Goal: Transaction & Acquisition: Purchase product/service

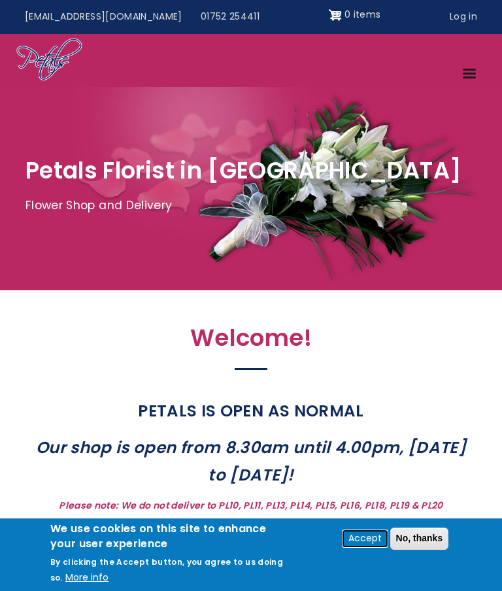
click at [366, 543] on button "Accept" at bounding box center [365, 539] width 44 height 16
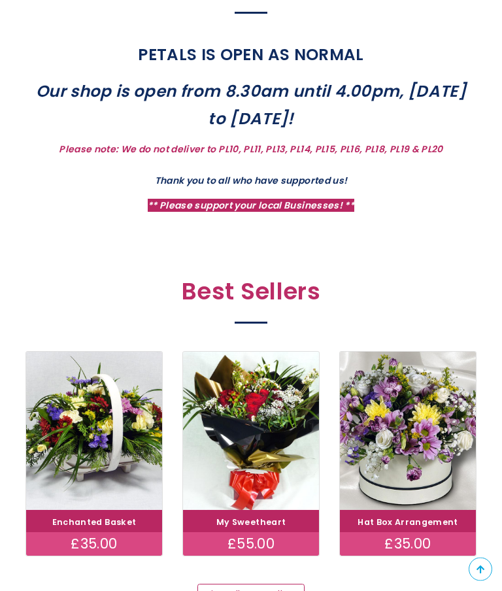
scroll to position [409, 0]
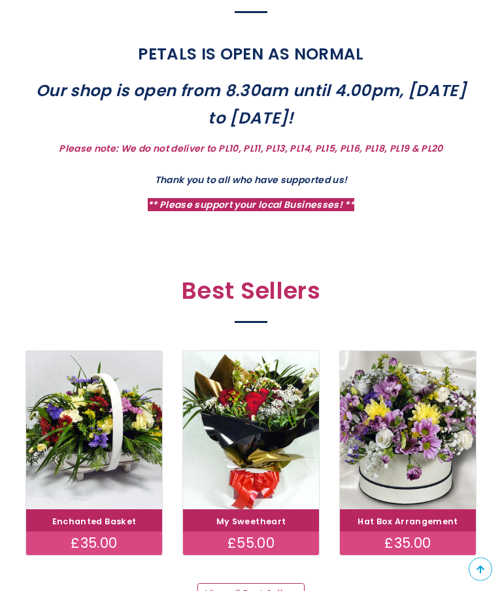
click at [264, 590] on link "View all Best Sellers" at bounding box center [251, 595] width 107 height 22
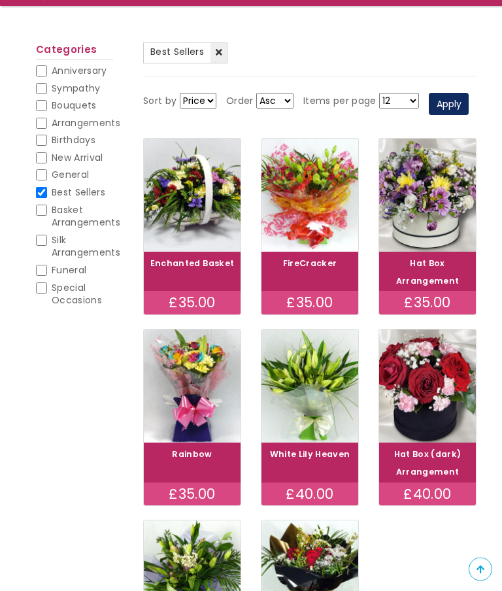
scroll to position [130, 0]
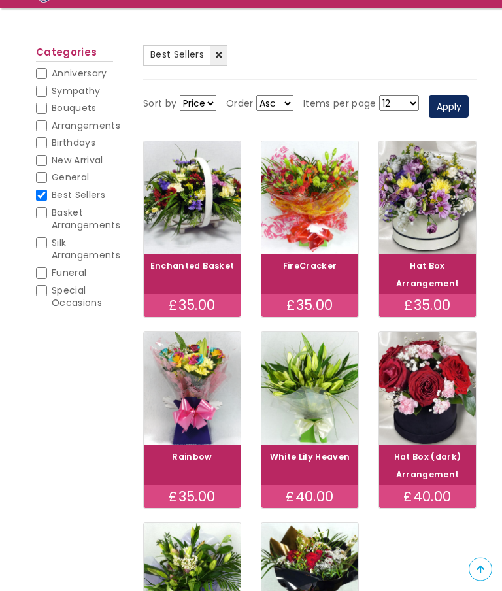
click at [440, 290] on link "Hat Box Arrangement" at bounding box center [427, 275] width 63 height 29
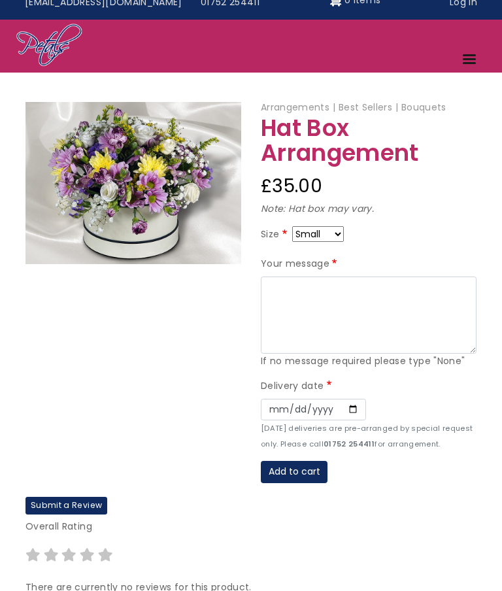
scroll to position [13, 0]
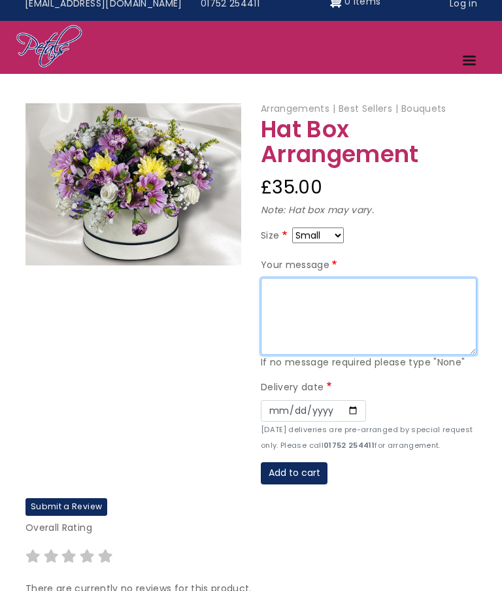
click at [292, 292] on textarea "Your message" at bounding box center [369, 316] width 216 height 77
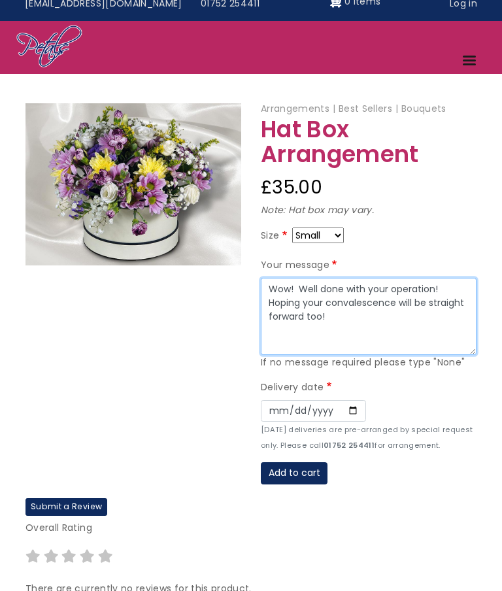
click at [349, 285] on textarea "Wow! Well done with your operation! Hoping your convalescence will be straight …" at bounding box center [369, 316] width 216 height 77
click at [341, 322] on textarea "Wow! Well done Tracy with your operation! Hoping your convalescence will be str…" at bounding box center [369, 316] width 216 height 77
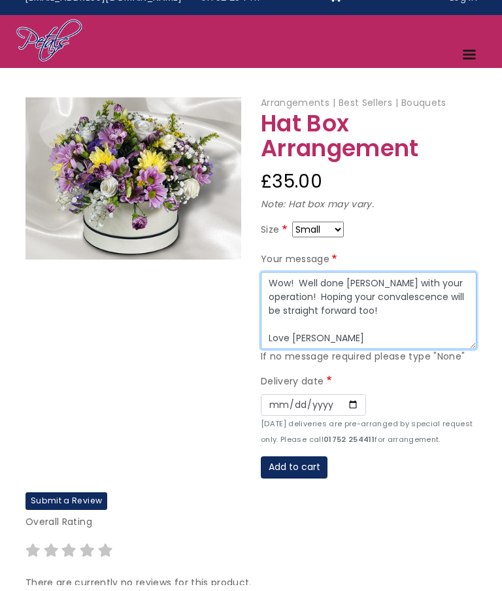
scroll to position [0, 0]
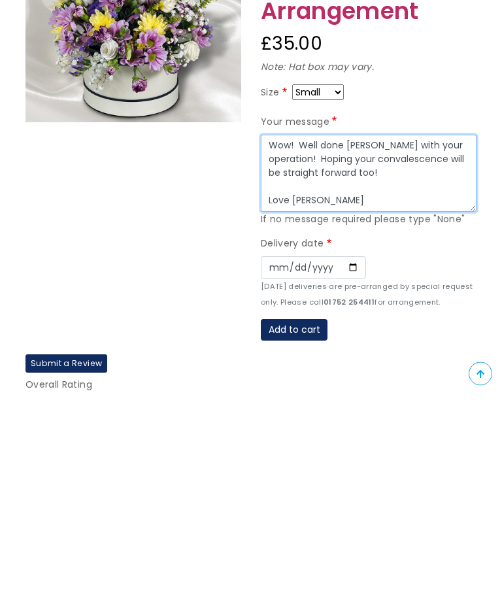
type textarea "Wow! Well done Tracy with your operation! Hoping your convalescence will be str…"
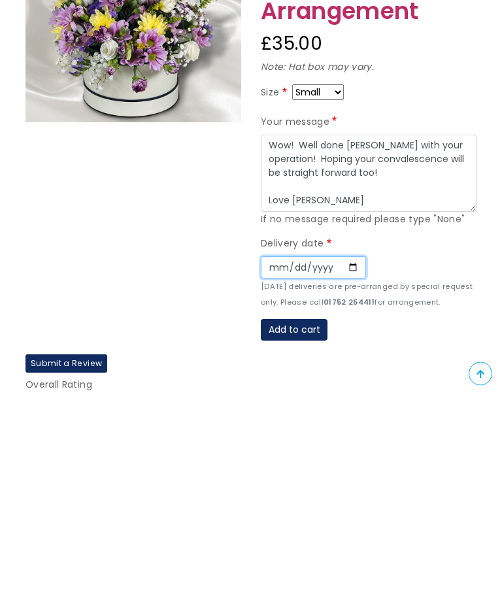
click at [271, 453] on input "Date" at bounding box center [313, 464] width 105 height 22
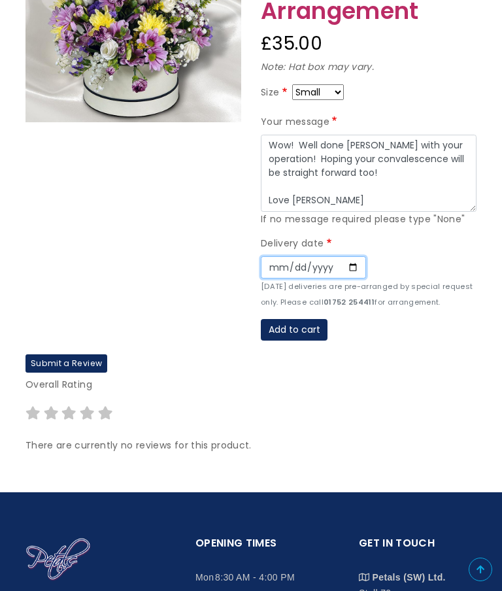
type input "2025-10-11"
click at [287, 328] on button "Add to cart" at bounding box center [294, 330] width 67 height 22
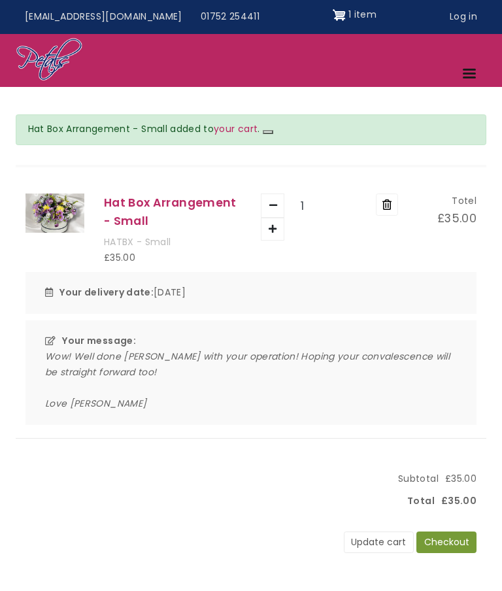
click at [450, 542] on button "Checkout" at bounding box center [447, 543] width 60 height 22
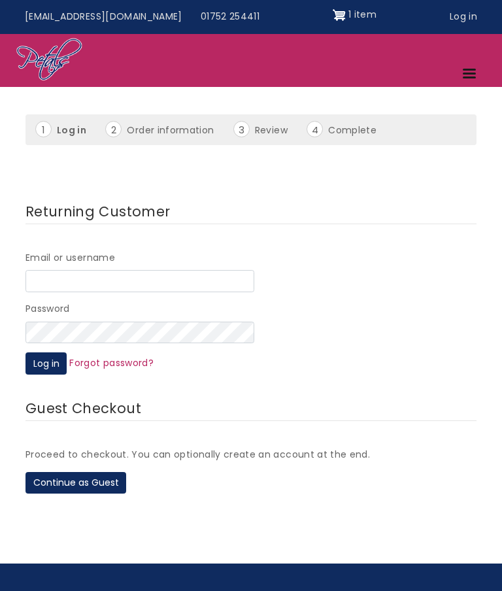
click at [38, 283] on input "Email or username" at bounding box center [140, 281] width 229 height 22
type input "seejay1@blueyonder.co.uk"
click at [43, 357] on button "Log in" at bounding box center [46, 364] width 41 height 22
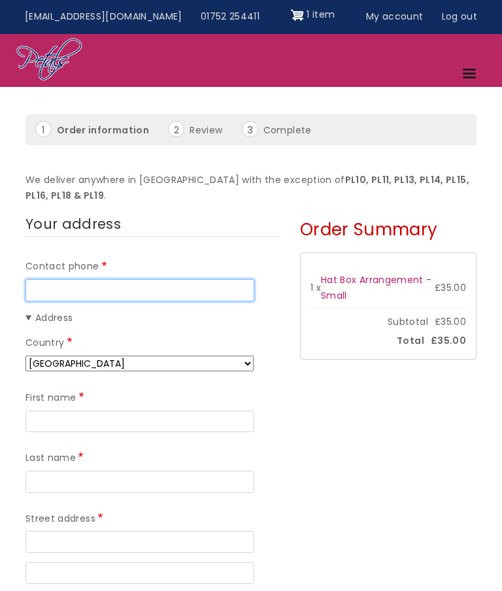
click at [38, 285] on input "Contact phone" at bounding box center [140, 290] width 229 height 22
type input "07724584256"
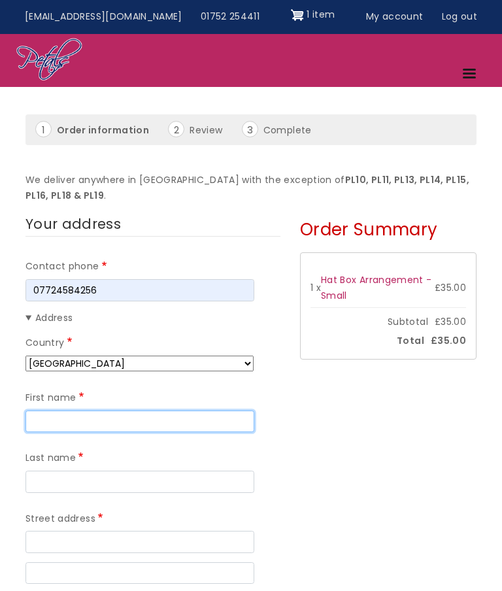
type input "Celia"
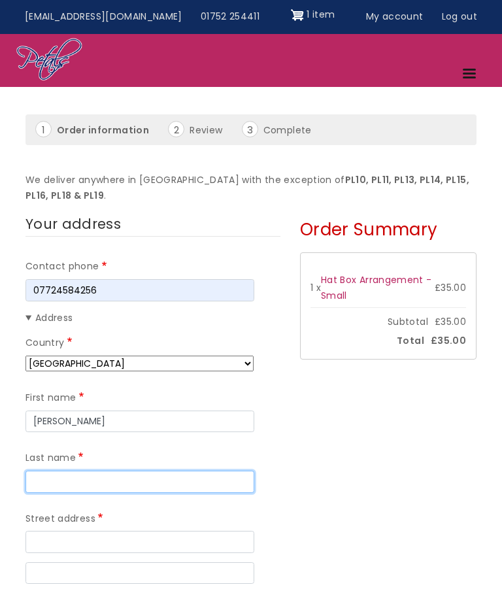
type input "Williams"
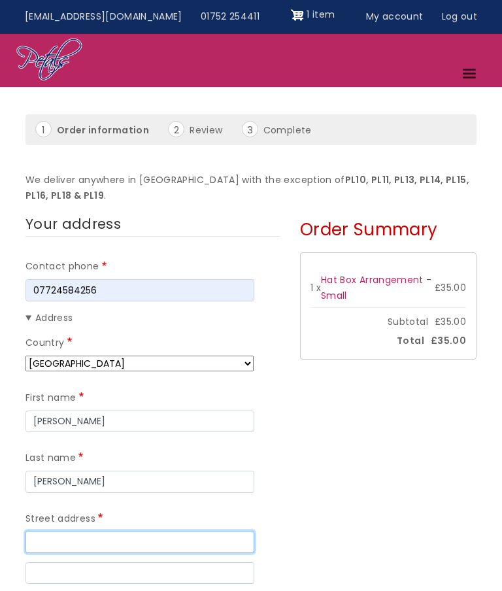
type input "Gff 12 Wake Street"
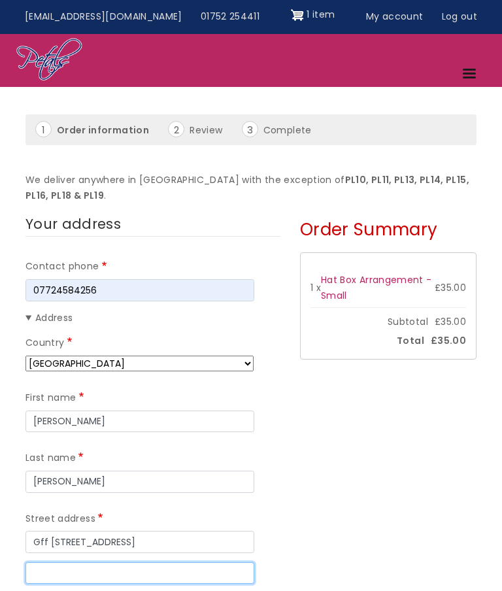
type input "Pennycomequick"
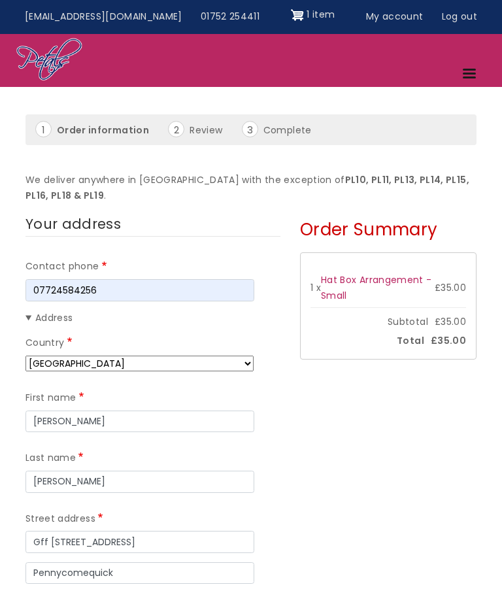
type input "Plymouth"
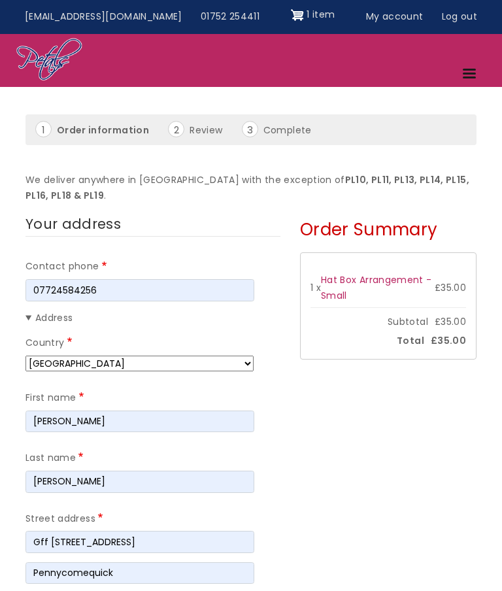
type input "PL4 6NL"
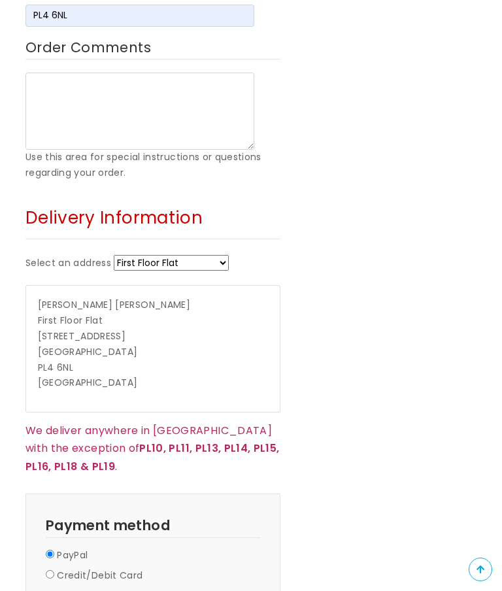
scroll to position [739, 0]
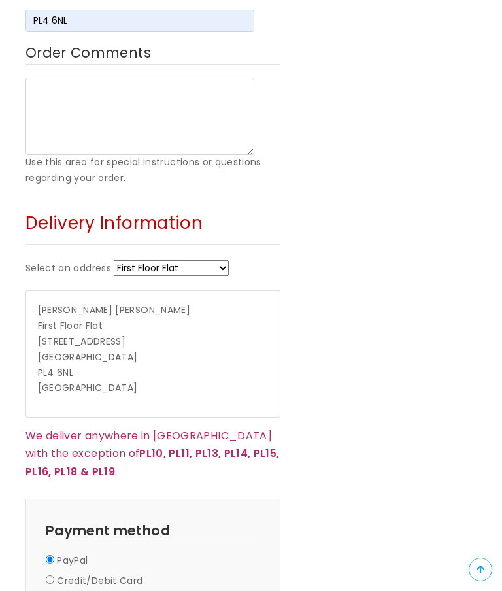
click at [120, 303] on p "Kelly Wilkinson First Floor Flat 12 Wake Streey Plymouth PL4 6NL United Kingdom" at bounding box center [153, 350] width 231 height 94
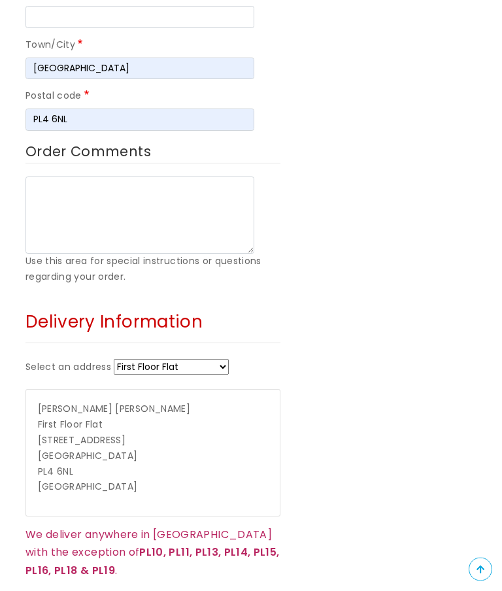
scroll to position [640, 0]
click at [229, 359] on select "First Floor Flat + Enter a new address" at bounding box center [171, 367] width 115 height 16
select select "_new"
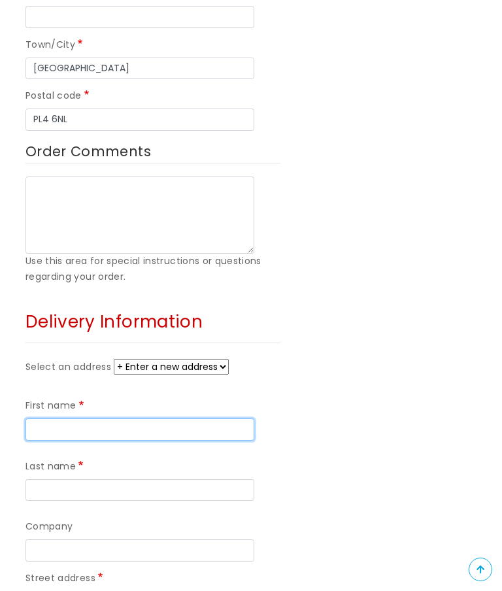
click at [44, 419] on input "First name" at bounding box center [140, 430] width 229 height 22
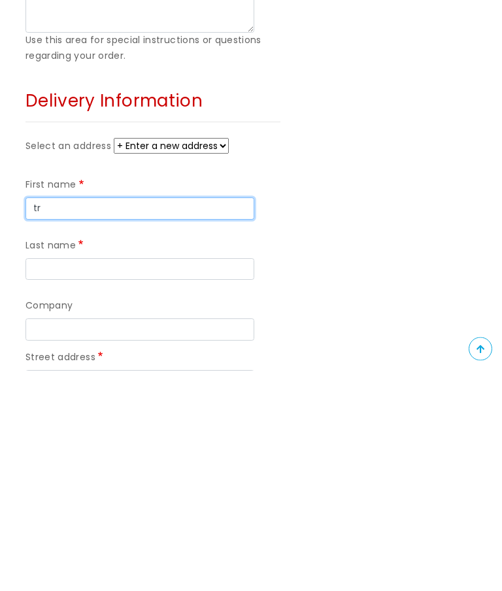
type input "t"
type input "[PERSON_NAME]"
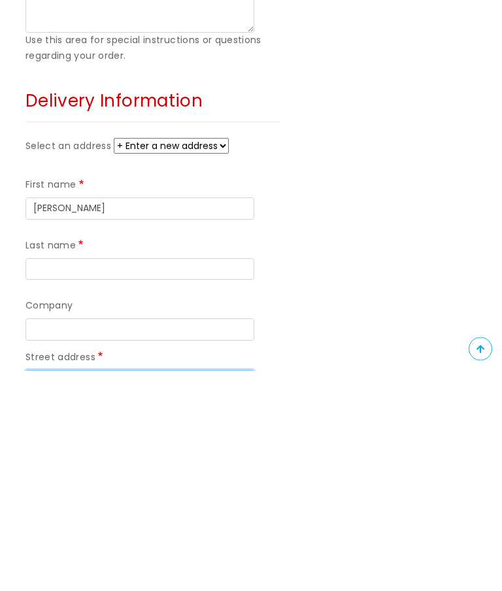
click at [39, 591] on input "Street address" at bounding box center [140, 602] width 229 height 22
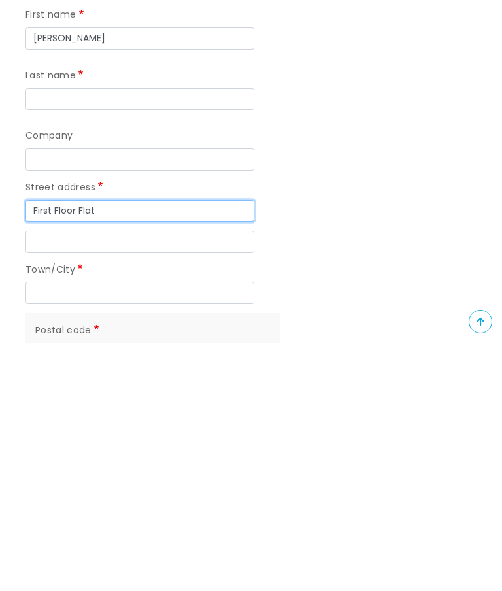
type input "First Floor Flat"
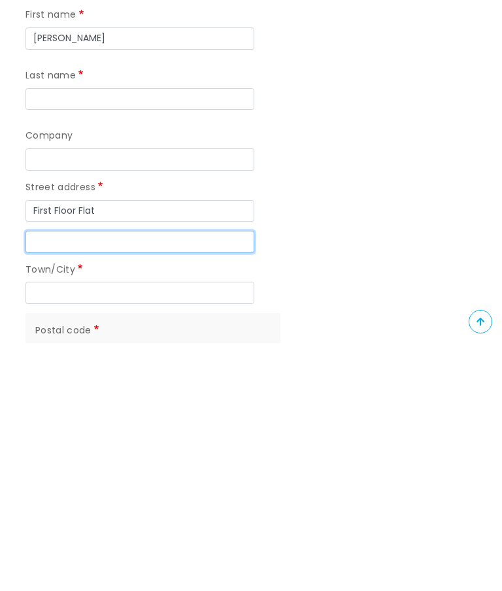
click at [44, 479] on input "Street address line 2" at bounding box center [140, 490] width 229 height 22
type input "29 Wake Streey"
click at [39, 510] on label "Town/City" at bounding box center [56, 518] width 60 height 16
click at [39, 530] on input "Town/City" at bounding box center [140, 541] width 229 height 22
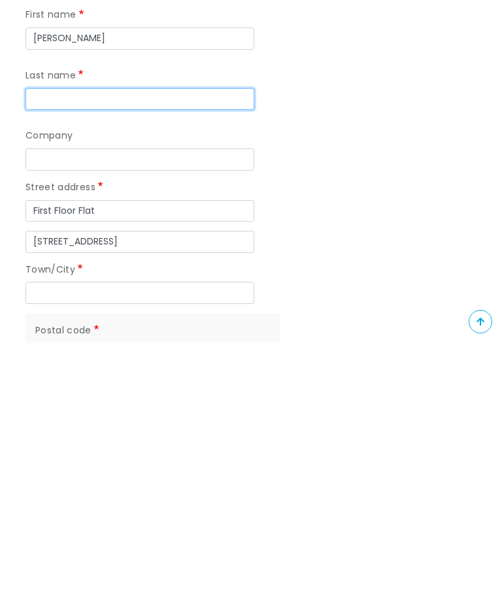
type input "[PERSON_NAME]"
type input "[GEOGRAPHIC_DATA]"
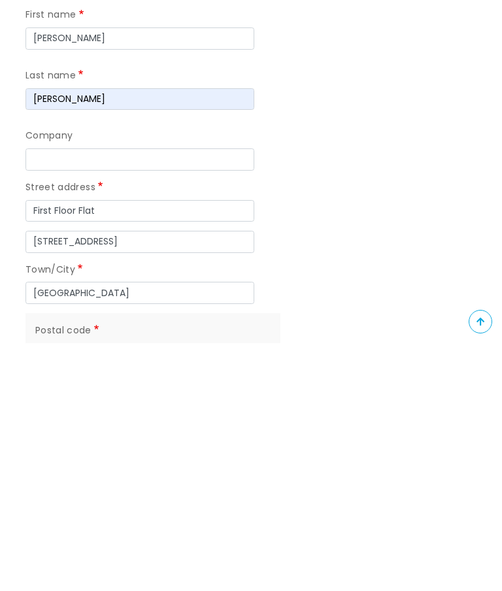
scroll to position [1032, 0]
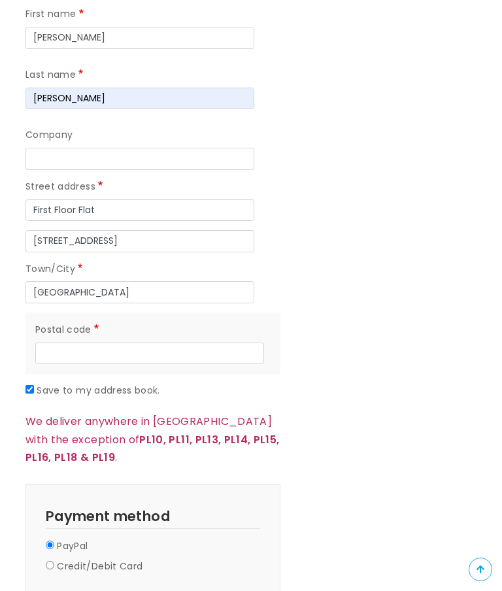
type input "PL4 6NL"
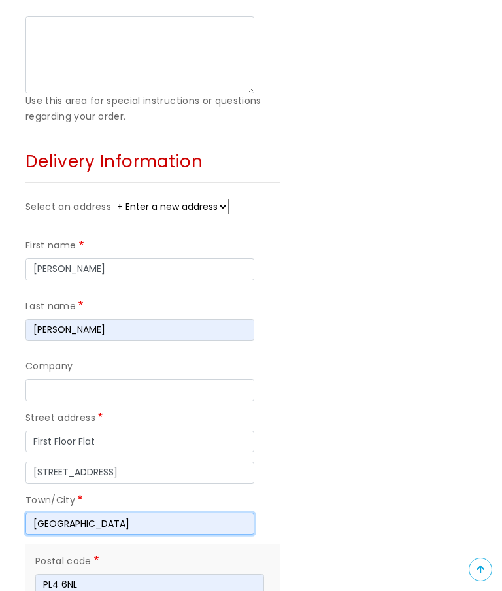
scroll to position [799, 0]
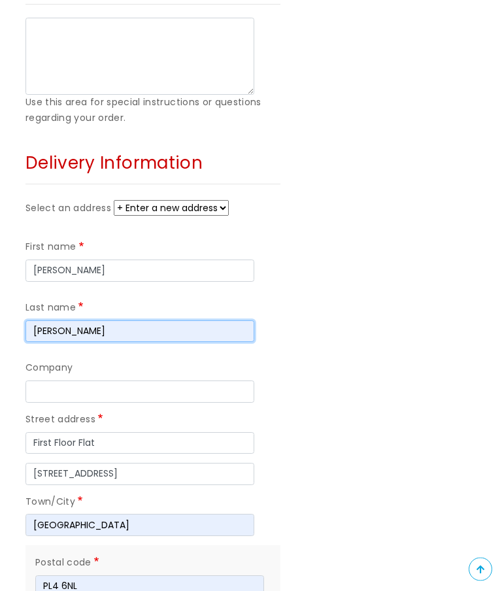
click at [88, 321] on input "[PERSON_NAME]" at bounding box center [140, 332] width 229 height 22
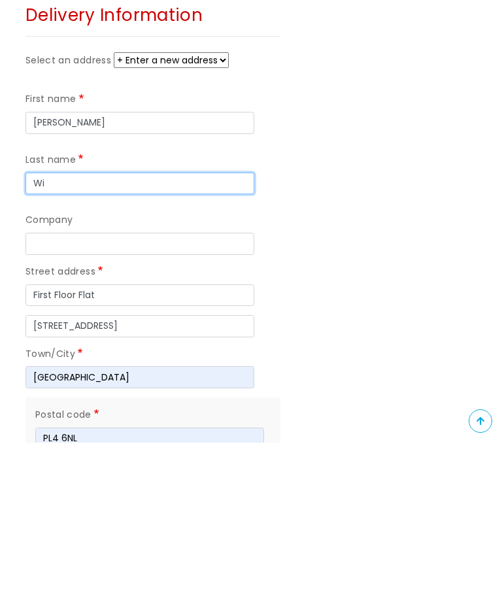
type input "W"
type input "."
type input "l"
type input "."
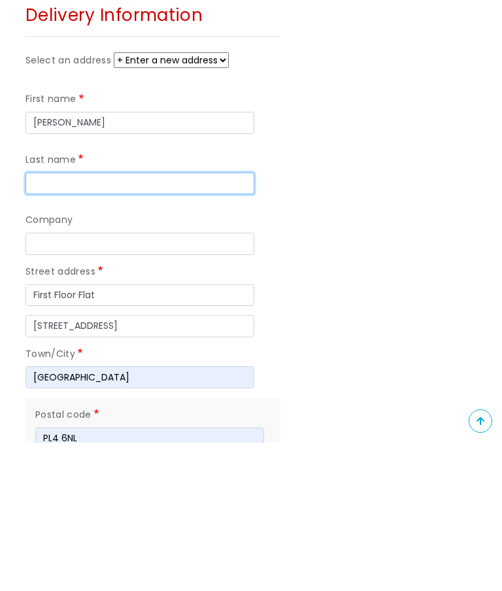
type input "."
type input "?"
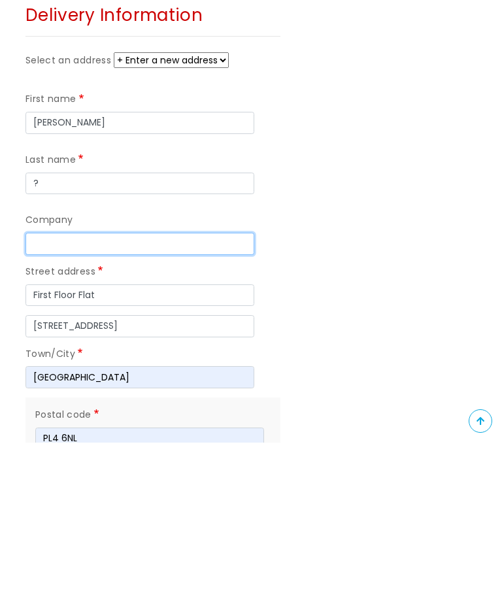
click at [52, 381] on input "Company" at bounding box center [140, 392] width 229 height 22
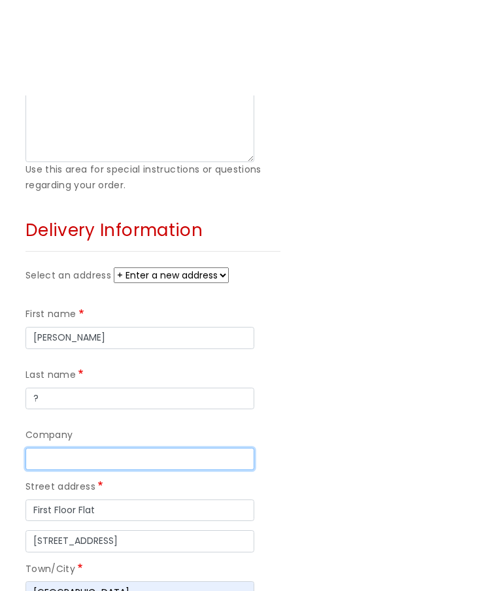
scroll to position [828, 0]
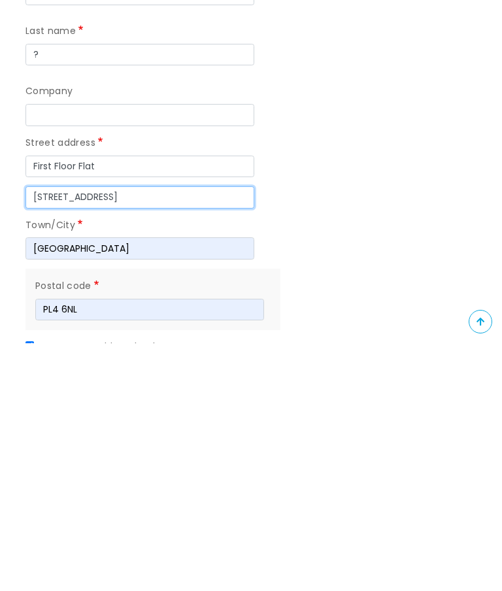
click at [111, 434] on input "29 Wake Streey" at bounding box center [140, 445] width 229 height 22
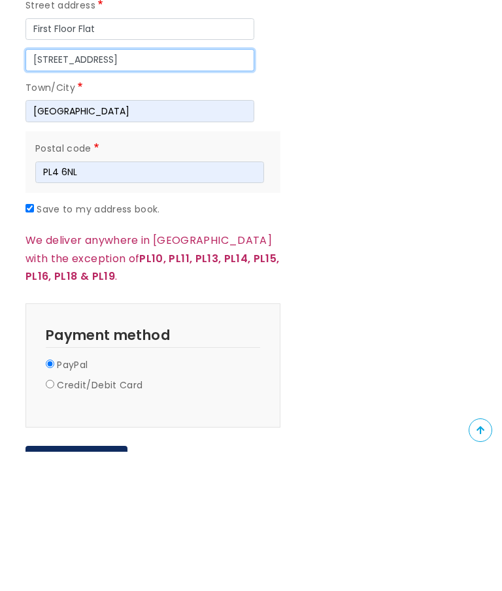
scroll to position [1106, 0]
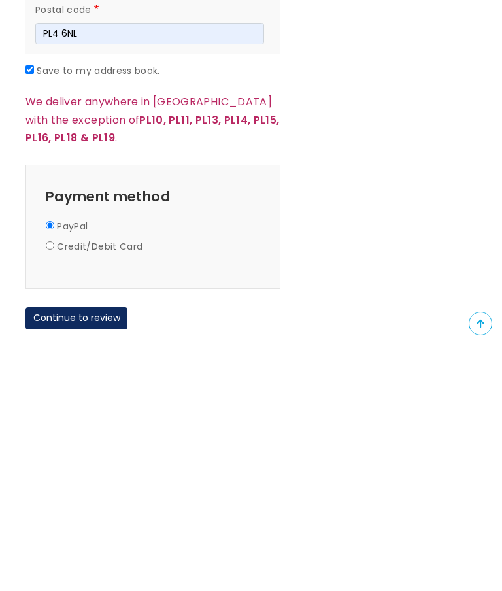
type input "[STREET_ADDRESS]"
click at [71, 553] on button "Continue to review" at bounding box center [77, 564] width 102 height 22
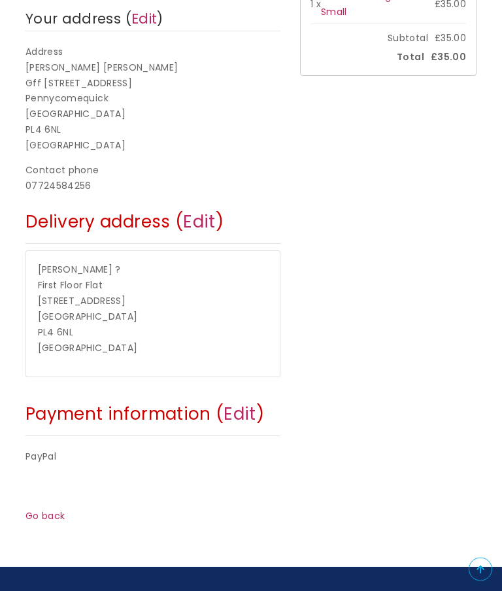
scroll to position [296, 0]
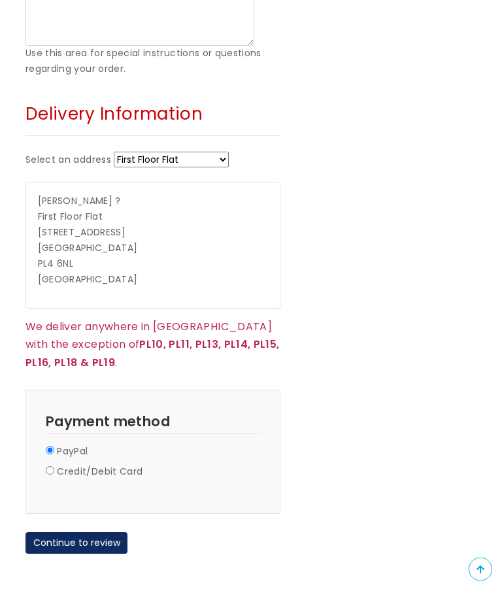
scroll to position [848, 0]
click at [75, 532] on button "Continue to review" at bounding box center [77, 543] width 102 height 22
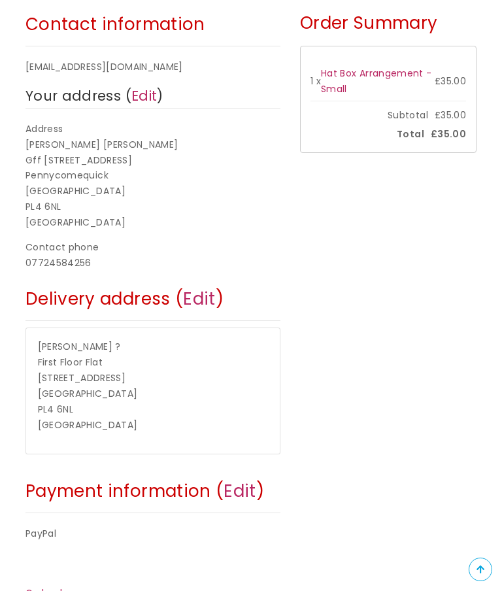
scroll to position [224, 0]
